Goal: Transaction & Acquisition: Obtain resource

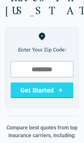
scroll to position [74, 0]
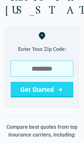
click at [60, 60] on input "tel" at bounding box center [42, 68] width 63 height 16
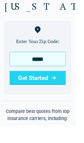
type input "*****"
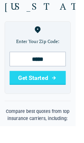
click at [56, 86] on icon "submit" at bounding box center [60, 90] width 8 height 8
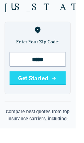
scroll to position [76, 0]
click at [55, 80] on button "Get Started" at bounding box center [42, 88] width 63 height 16
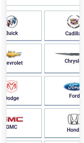
scroll to position [50, 0]
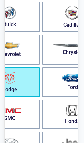
click at [15, 84] on img "button" at bounding box center [9, 78] width 11 height 13
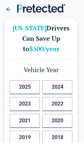
scroll to position [5, 1]
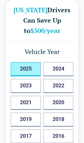
click at [27, 71] on button "2025" at bounding box center [26, 69] width 30 height 14
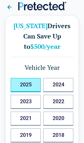
scroll to position [0, 0]
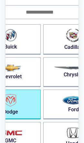
click at [16, 107] on img "button" at bounding box center [10, 100] width 11 height 13
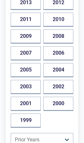
scroll to position [187, 0]
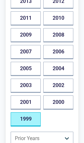
click at [22, 118] on button "1999" at bounding box center [26, 119] width 30 height 14
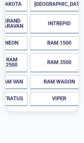
scroll to position [0, 0]
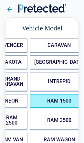
click at [65, 100] on 1500 "RAM 1500" at bounding box center [59, 101] width 58 height 14
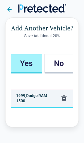
click at [30, 64] on button "Yes" at bounding box center [26, 63] width 31 height 19
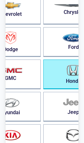
click at [67, 74] on img "button" at bounding box center [74, 70] width 14 height 11
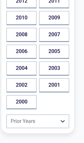
scroll to position [204, 4]
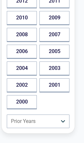
click at [27, 85] on button "2002" at bounding box center [22, 85] width 30 height 14
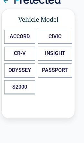
scroll to position [0, 4]
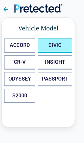
click at [59, 45] on button "CIVIC" at bounding box center [55, 45] width 34 height 14
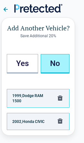
click at [52, 64] on button "No" at bounding box center [55, 63] width 29 height 19
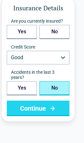
scroll to position [20, 4]
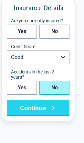
click at [58, 89] on button "No" at bounding box center [54, 88] width 30 height 14
click at [58, 109] on button "Continue" at bounding box center [38, 108] width 63 height 16
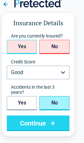
scroll to position [5, 4]
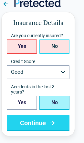
click at [58, 47] on button "No" at bounding box center [54, 46] width 30 height 14
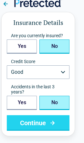
click at [57, 123] on button "Continue" at bounding box center [38, 123] width 63 height 16
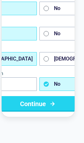
scroll to position [44, 4]
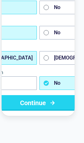
click at [53, 111] on button "Continue" at bounding box center [38, 103] width 148 height 16
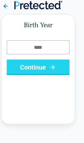
scroll to position [0, 4]
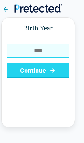
click at [54, 52] on input "Birth Year" at bounding box center [38, 51] width 63 height 14
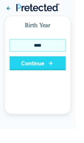
type input "****"
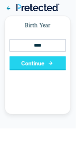
click at [62, 73] on button "Continue" at bounding box center [42, 71] width 63 height 16
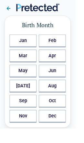
click at [19, 114] on button "Sep" at bounding box center [26, 113] width 30 height 14
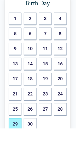
click at [13, 140] on button "29" at bounding box center [17, 139] width 14 height 14
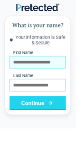
click at [19, 71] on input "First Name" at bounding box center [42, 69] width 63 height 14
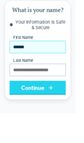
type input "******"
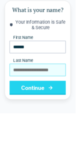
click at [58, 88] on input "Last Name" at bounding box center [42, 95] width 63 height 14
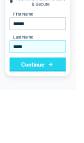
type input "*****"
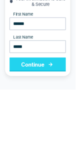
click at [58, 111] on icon "submit" at bounding box center [56, 115] width 8 height 8
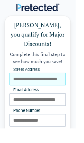
click at [60, 81] on input "Street Address" at bounding box center [42, 88] width 63 height 14
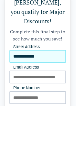
type input "**********"
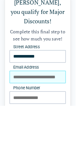
click at [51, 104] on input "Email Address" at bounding box center [42, 111] width 63 height 14
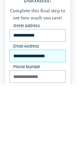
type input "**********"
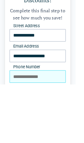
click at [49, 127] on input "Phone Number" at bounding box center [42, 134] width 63 height 14
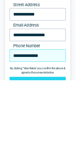
type input "**********"
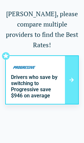
scroll to position [14, 0]
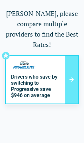
click at [74, 76] on icon at bounding box center [72, 80] width 8 height 8
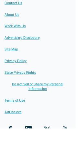
scroll to position [158, 0]
